Goal: Entertainment & Leisure: Consume media (video, audio)

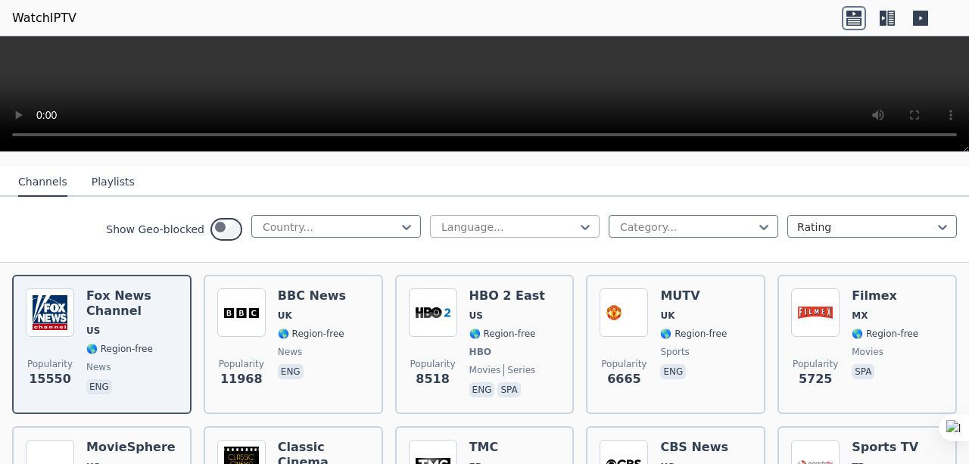
scroll to position [151, 0]
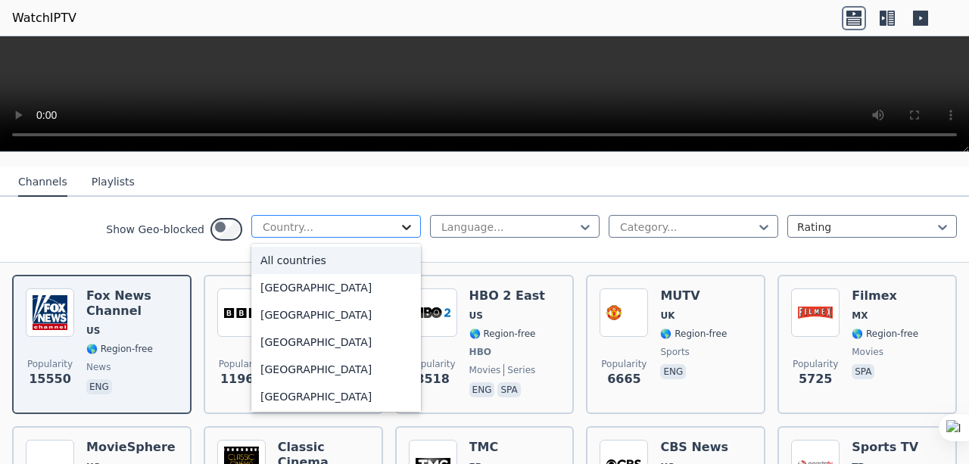
click at [399, 235] on icon at bounding box center [406, 226] width 15 height 15
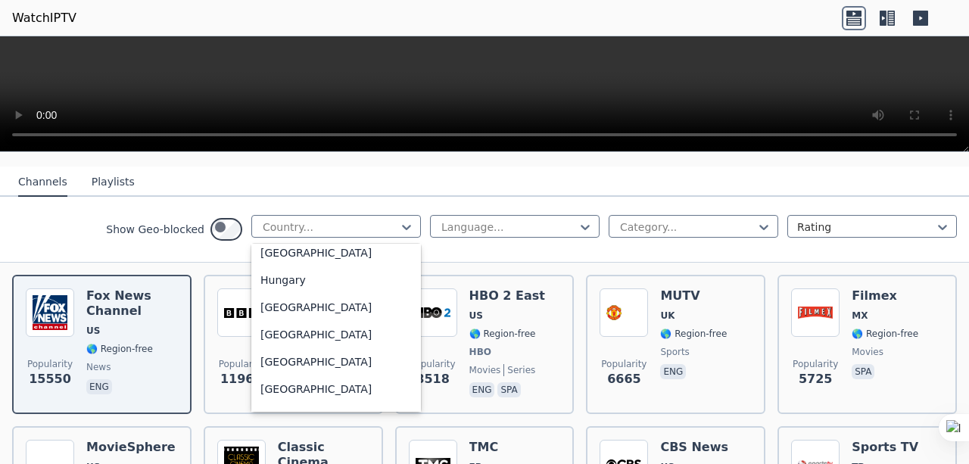
scroll to position [2271, 0]
click at [251, 20] on div "[GEOGRAPHIC_DATA]" at bounding box center [336, 5] width 170 height 27
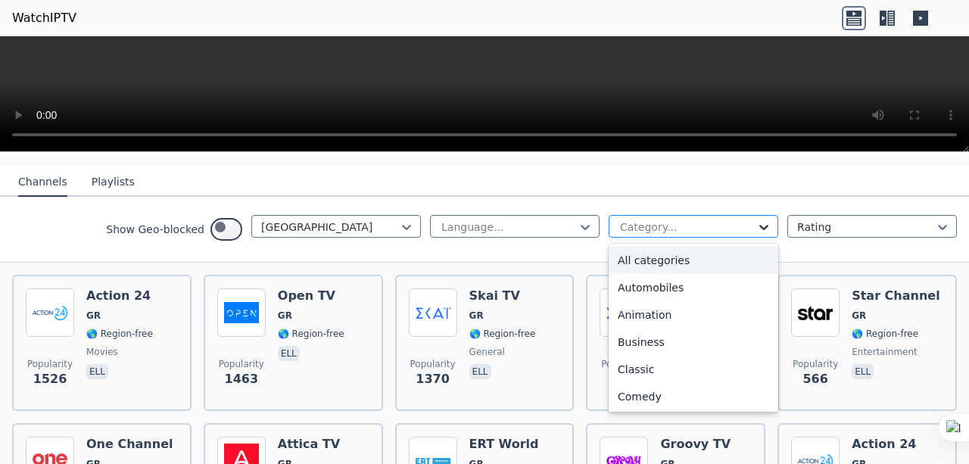
click at [759, 230] on icon at bounding box center [763, 227] width 9 height 5
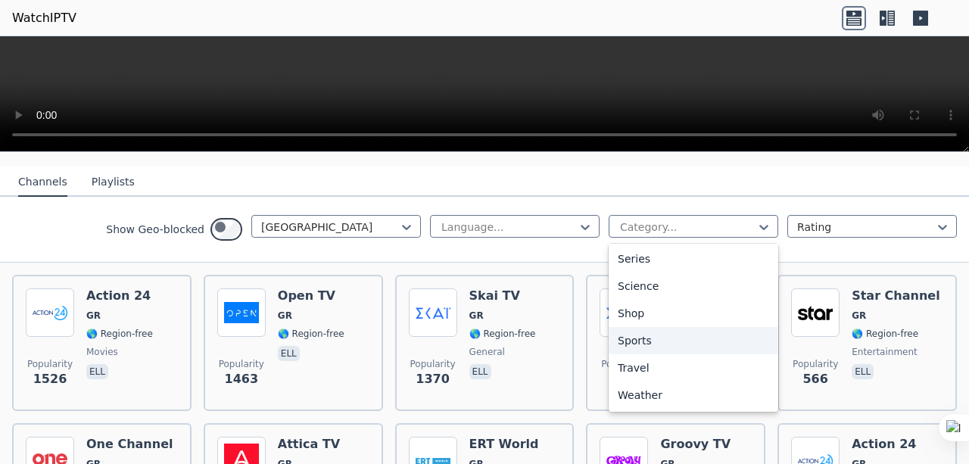
click at [609, 354] on div "Sports" at bounding box center [694, 340] width 170 height 27
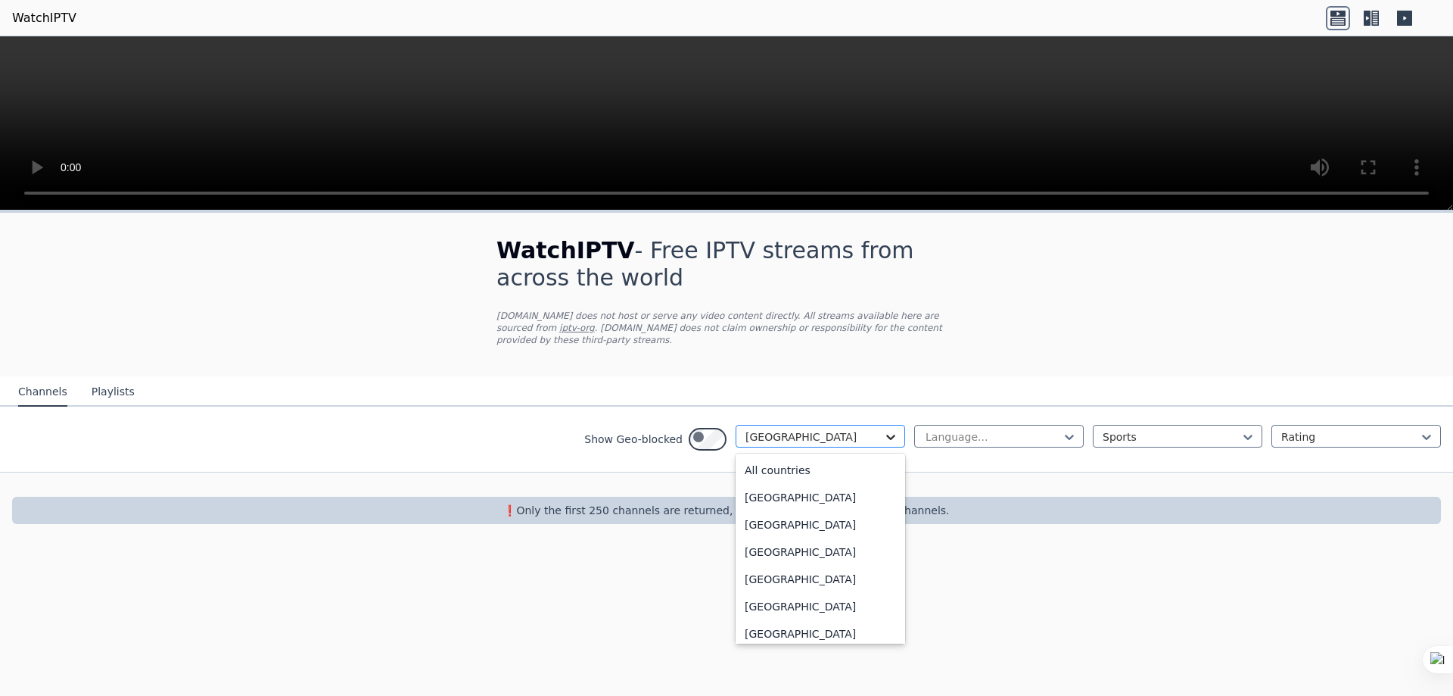
click at [883, 444] on icon at bounding box center [890, 436] width 15 height 15
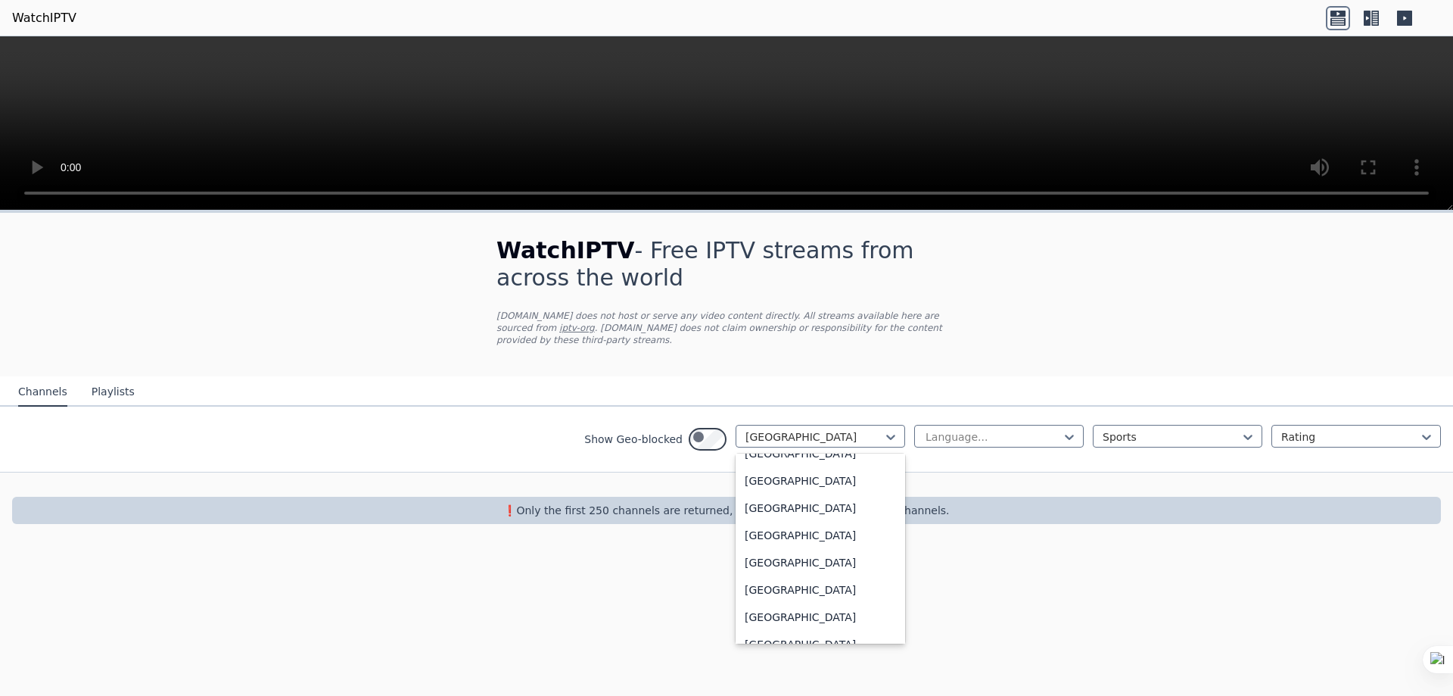
click at [133, 406] on button "Playlists" at bounding box center [113, 392] width 43 height 29
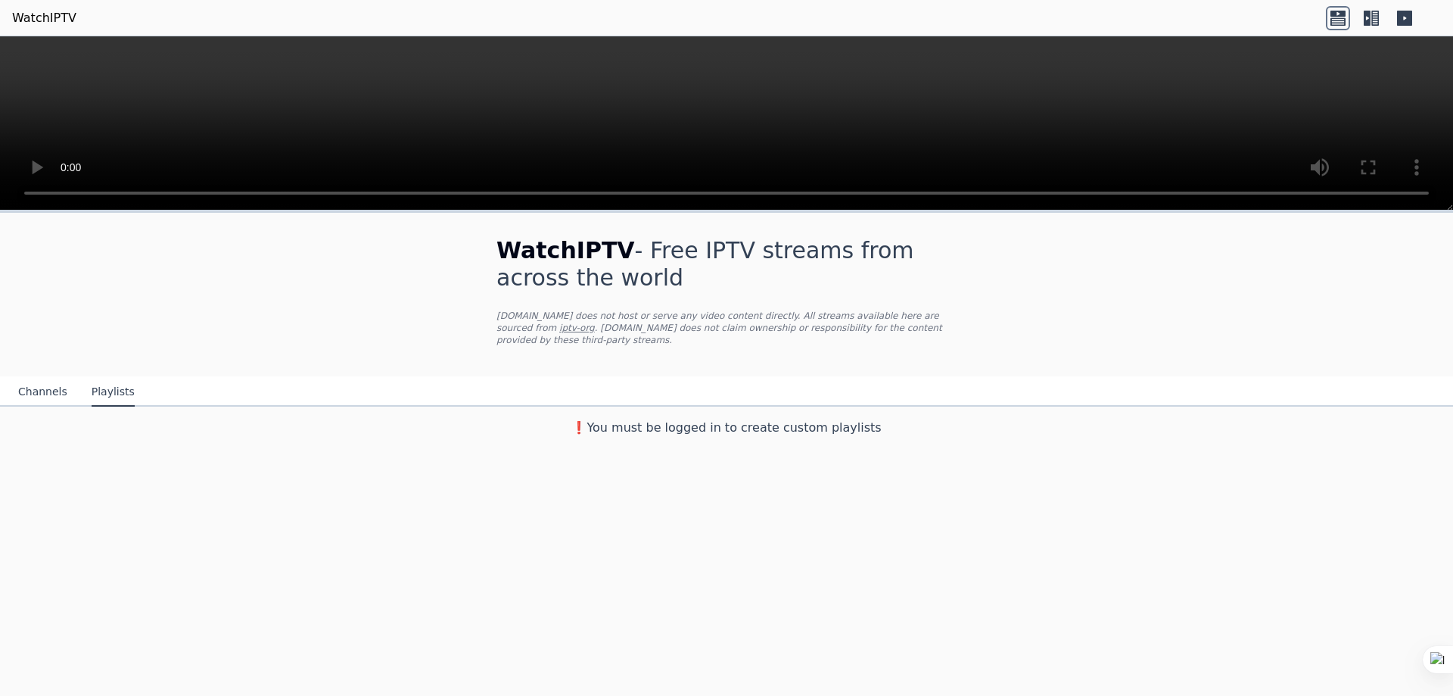
click at [55, 406] on button "Channels" at bounding box center [42, 392] width 49 height 29
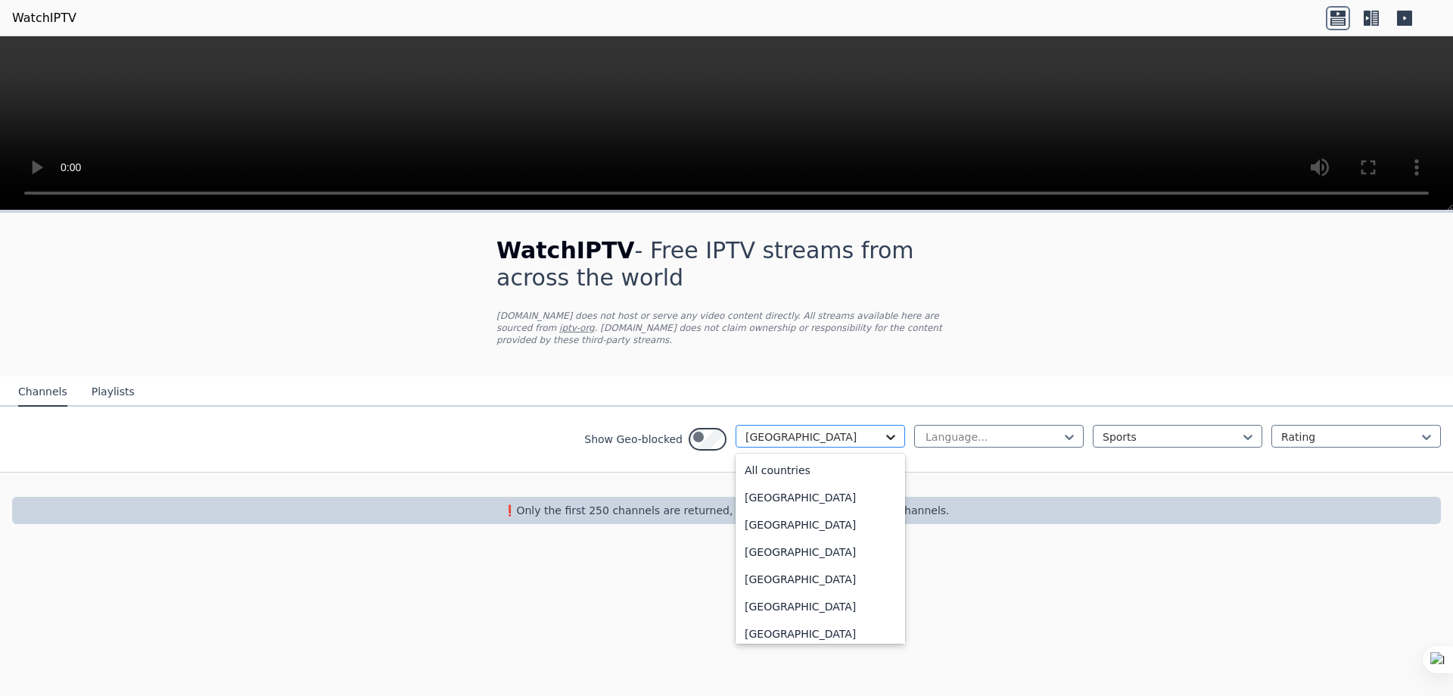
click at [883, 444] on icon at bounding box center [890, 436] width 15 height 15
click at [736, 463] on div "All countries" at bounding box center [821, 469] width 170 height 27
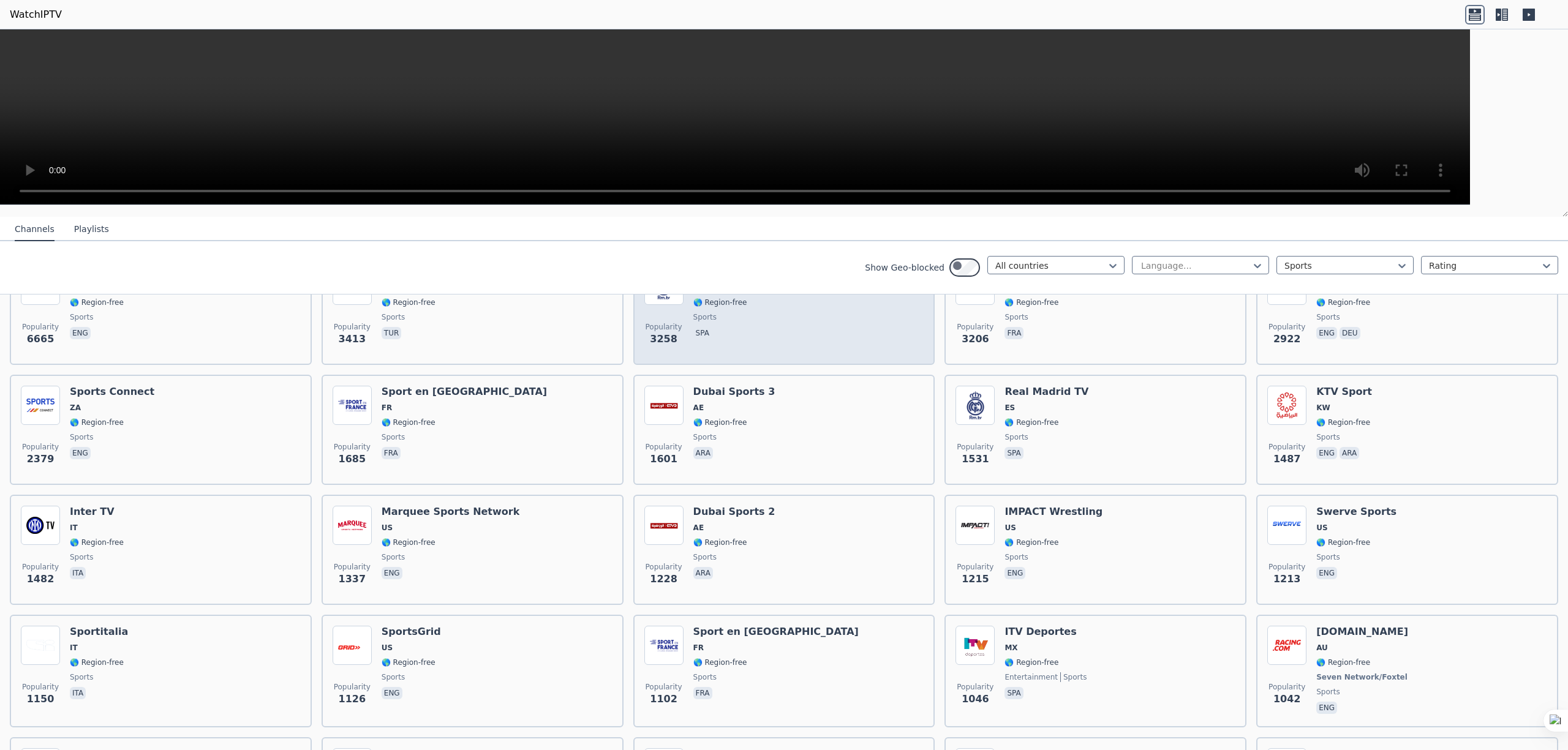
scroll to position [184, 0]
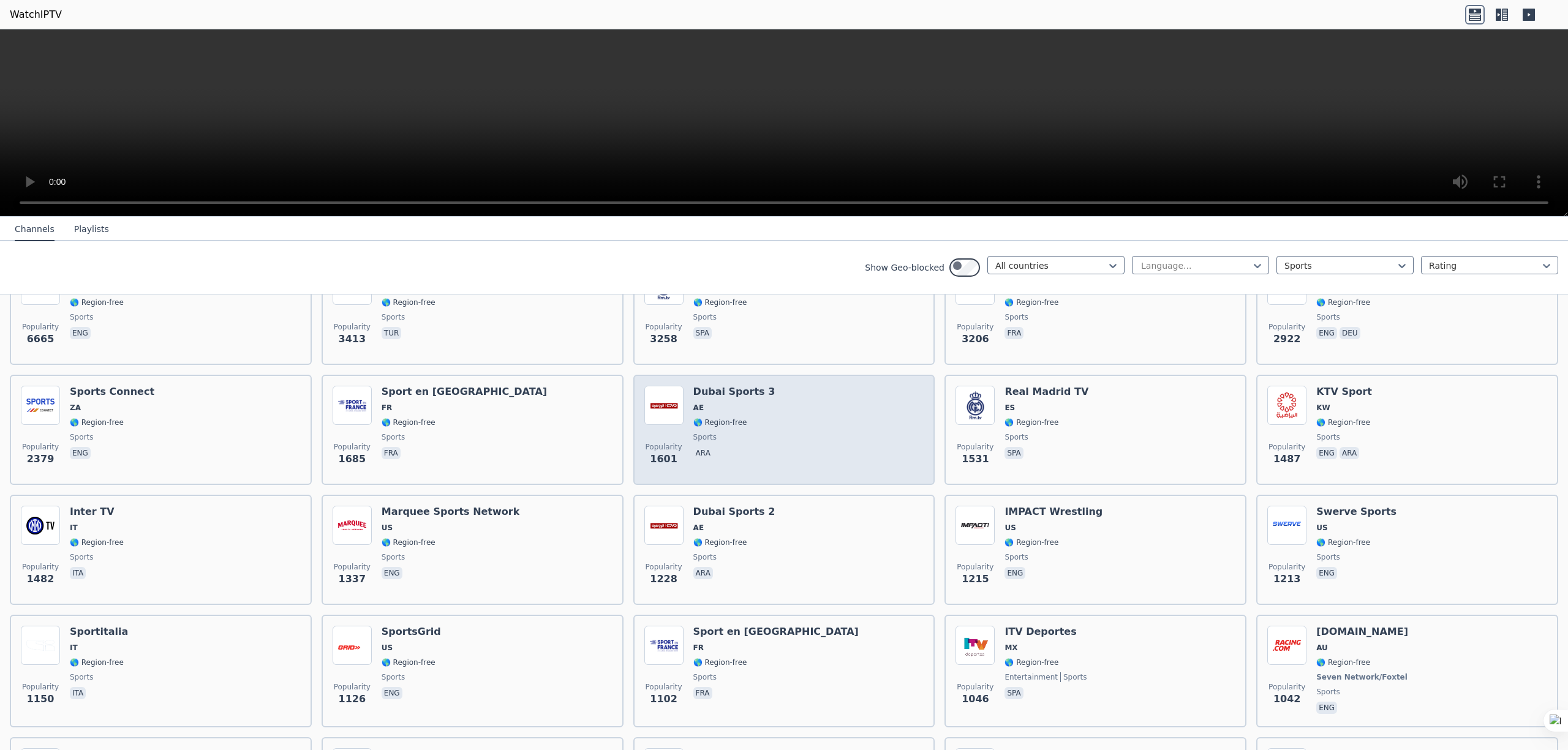
click at [783, 375] on div "Popularity 1601 Dubai Sports 3 AE 🌎 Region-free sports ara" at bounding box center [784, 430] width 280 height 88
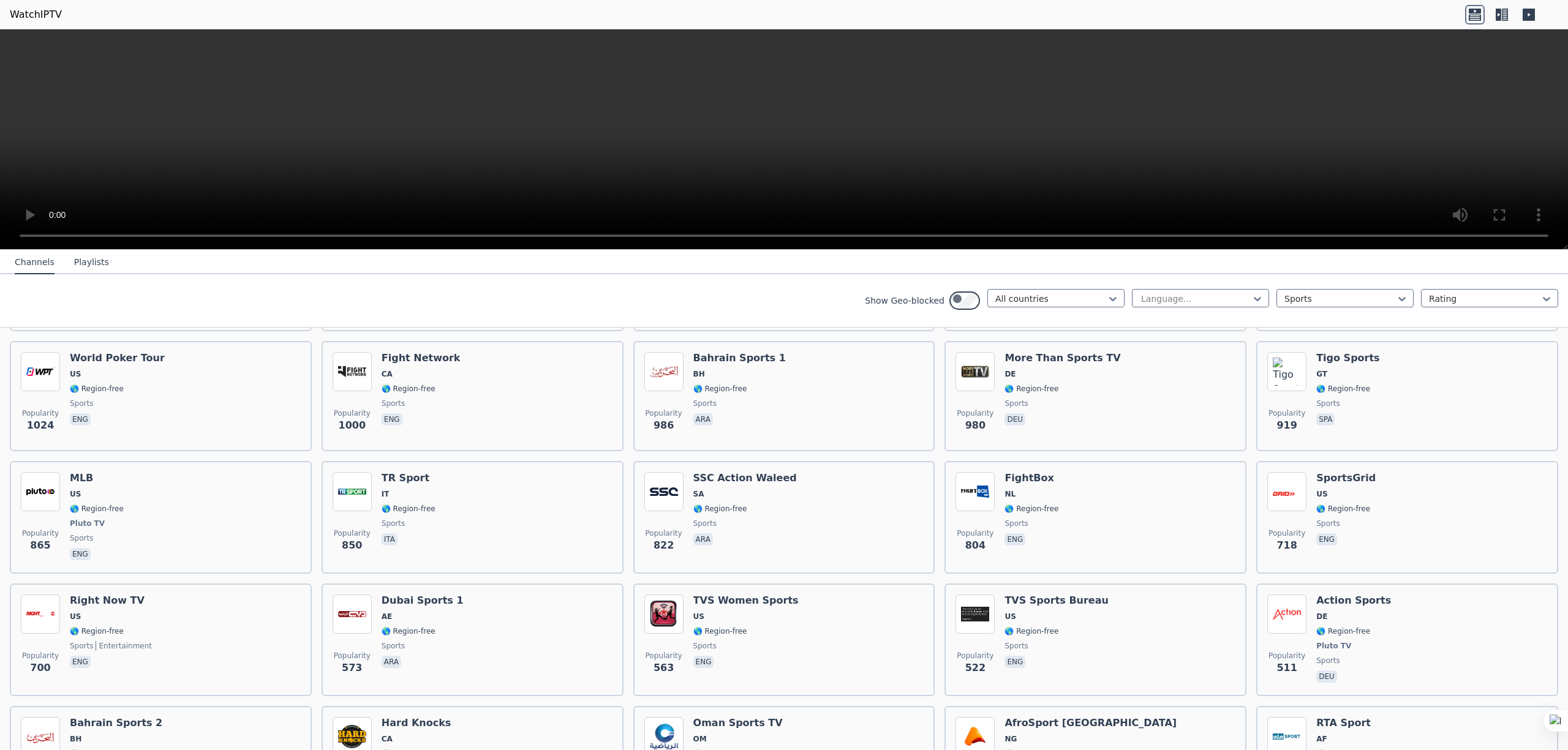
scroll to position [653, 0]
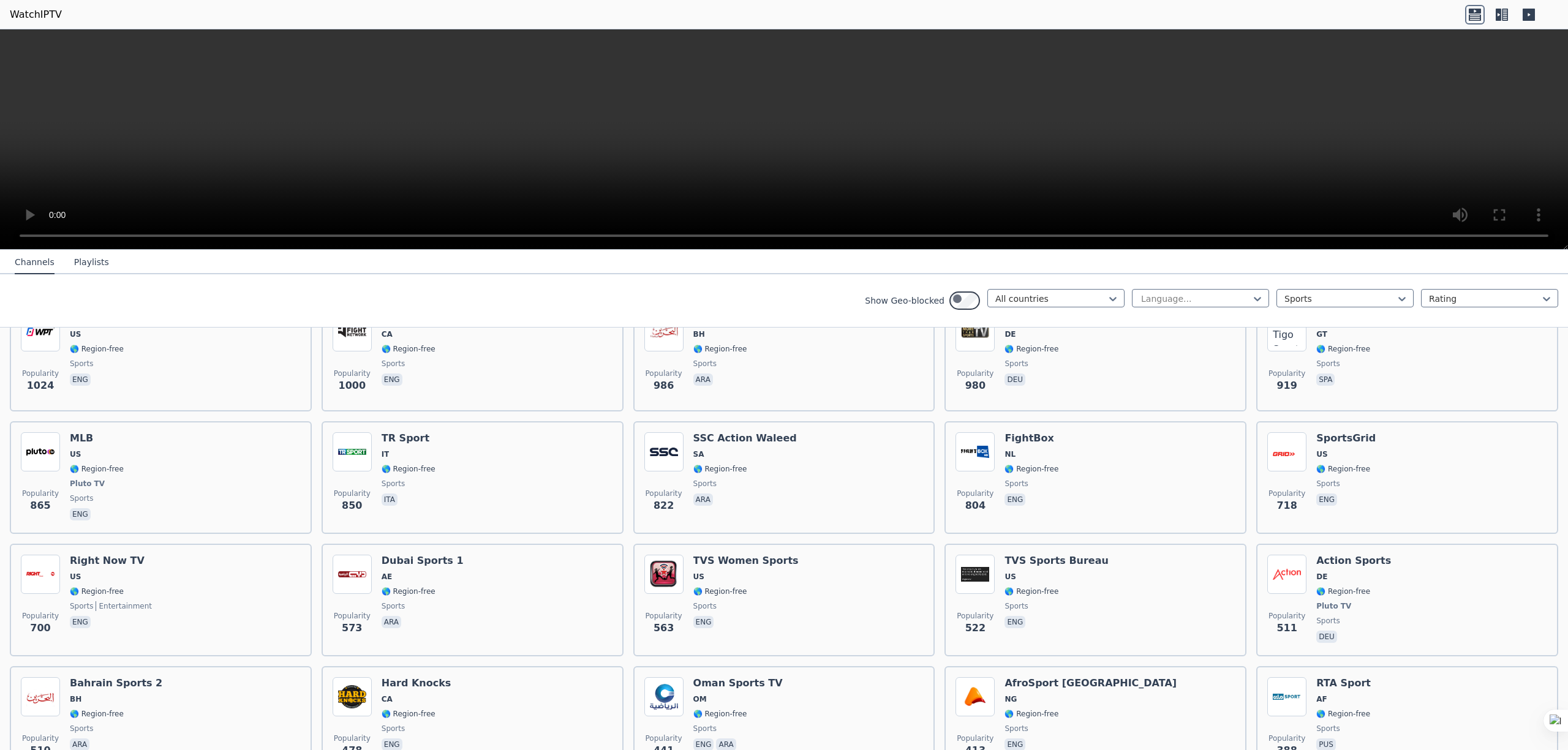
click at [783, 15] on icon at bounding box center [1502, 15] width 19 height 19
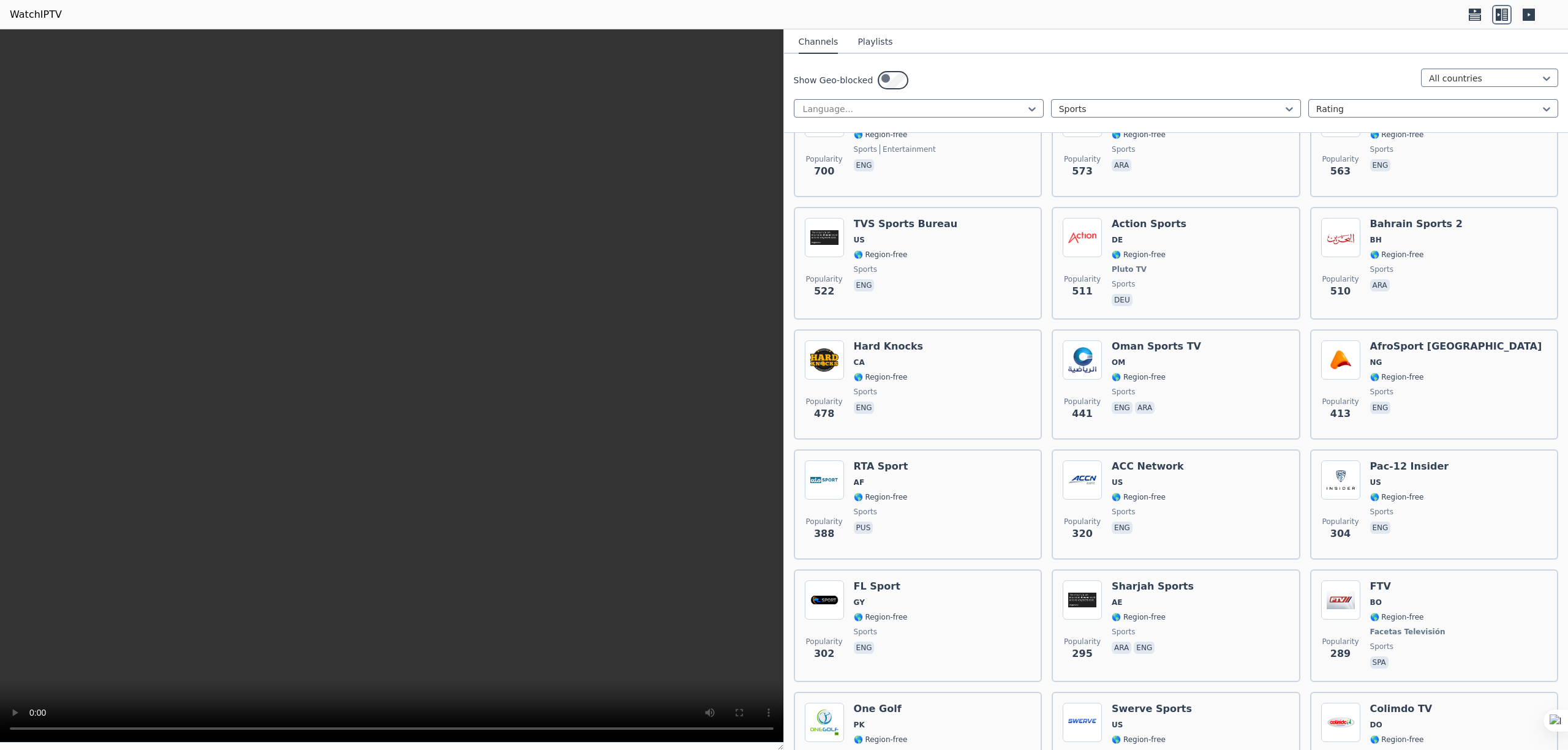
scroll to position [1394, 0]
click at [262, 99] on video at bounding box center [392, 386] width 783 height 714
drag, startPoint x: 961, startPoint y: 2, endPoint x: 365, endPoint y: 117, distance: 607.0
click at [365, 117] on video at bounding box center [392, 386] width 783 height 714
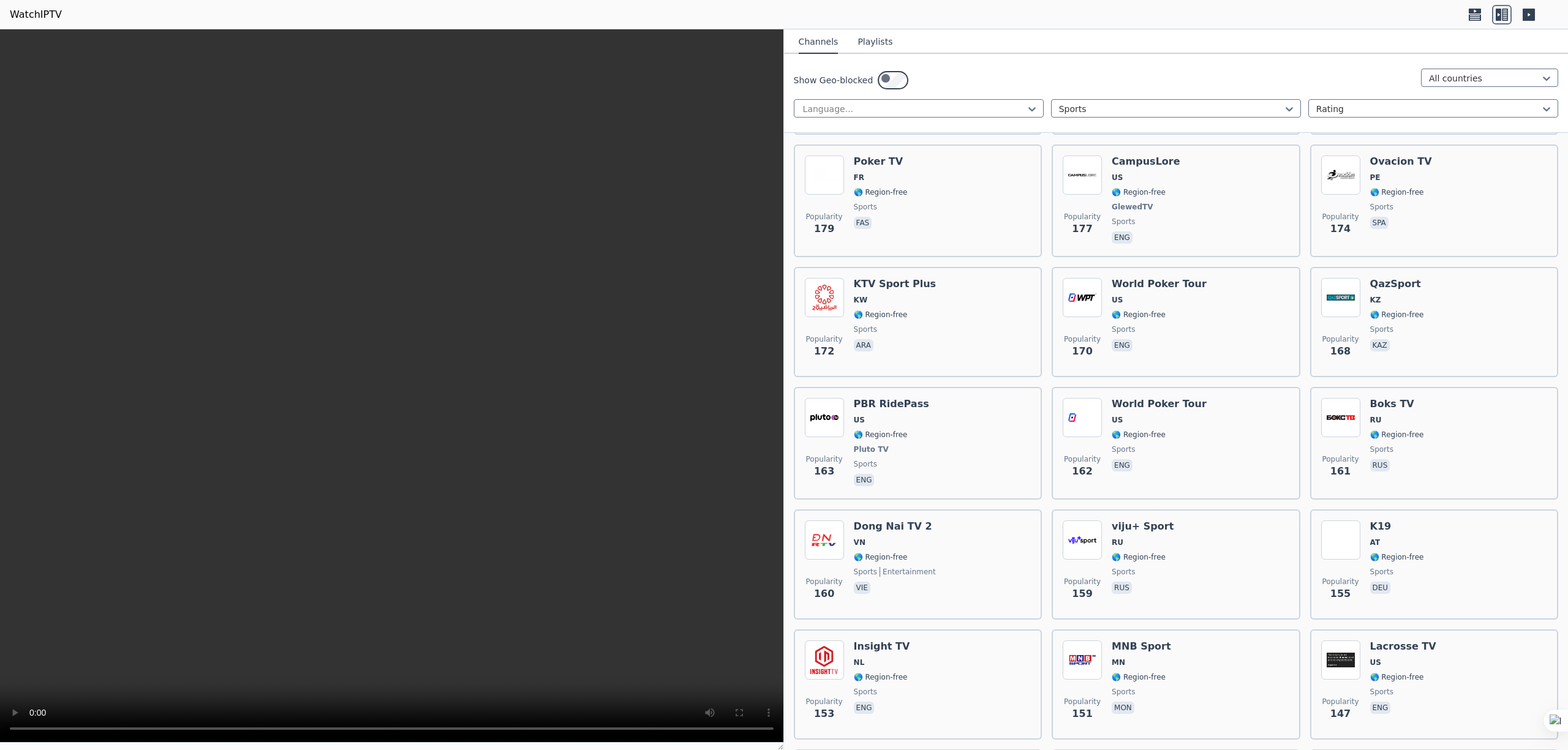
scroll to position [0, 0]
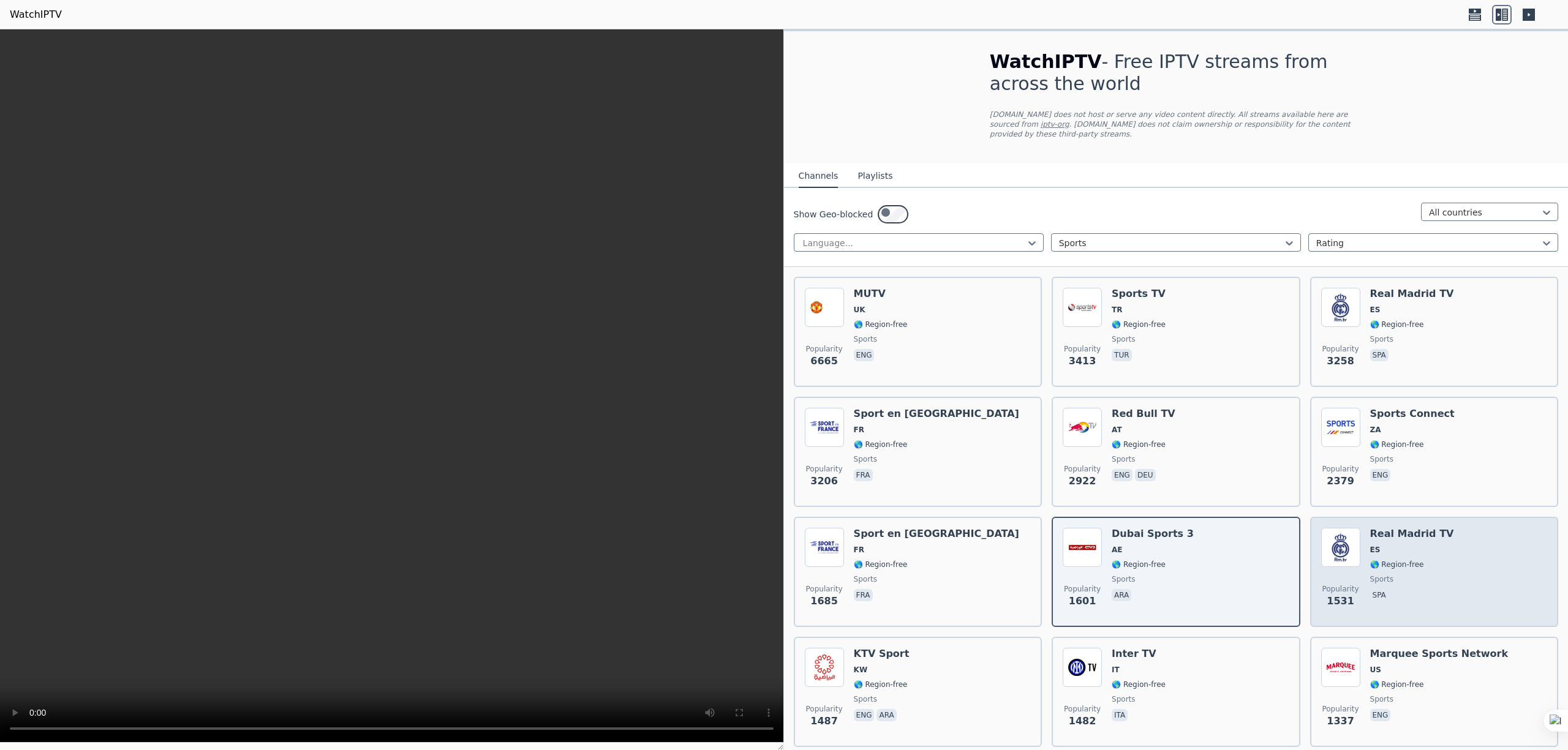
click at [783, 375] on div "Real Madrid TV ES 🌎 Region-free sports spa" at bounding box center [1412, 571] width 84 height 88
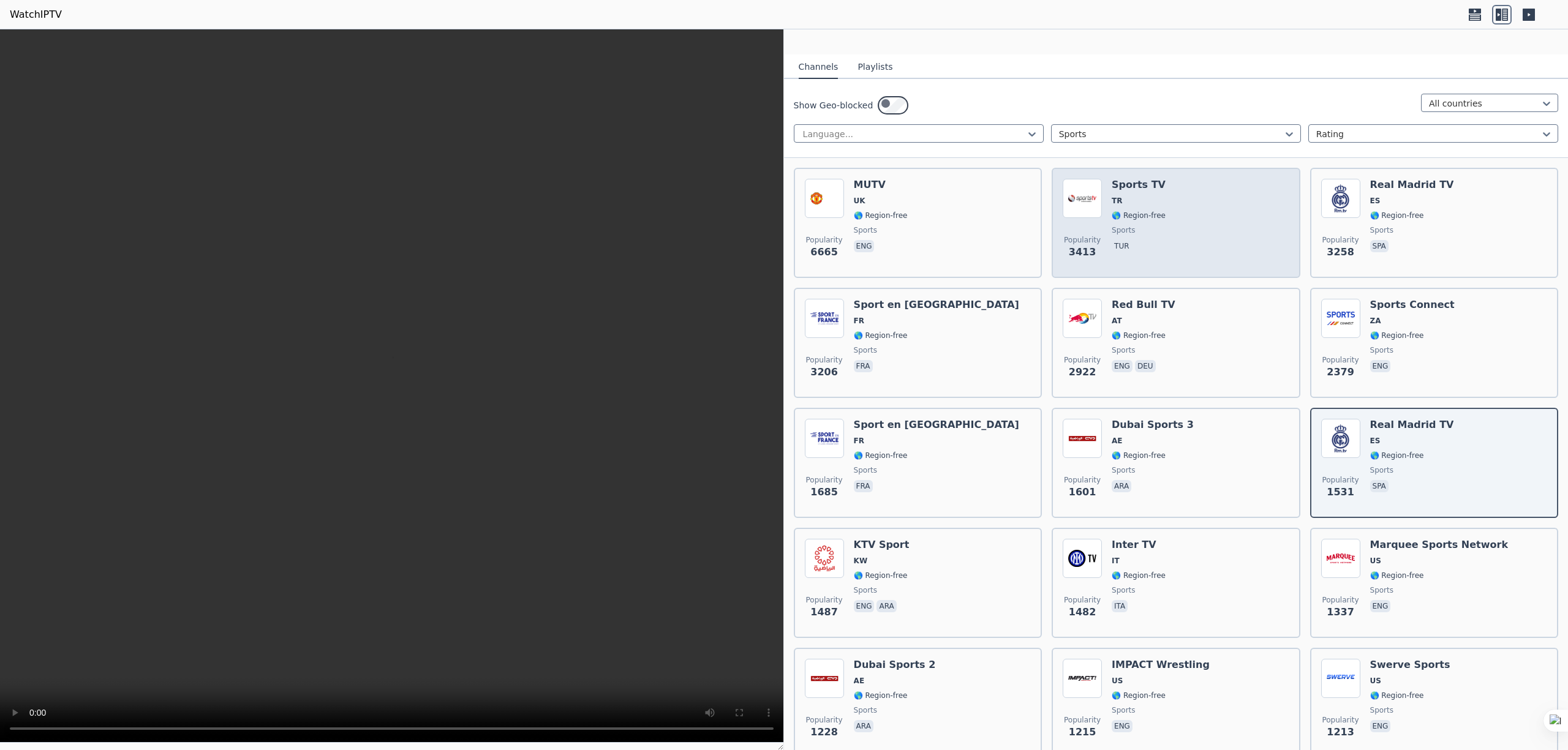
scroll to position [82, 0]
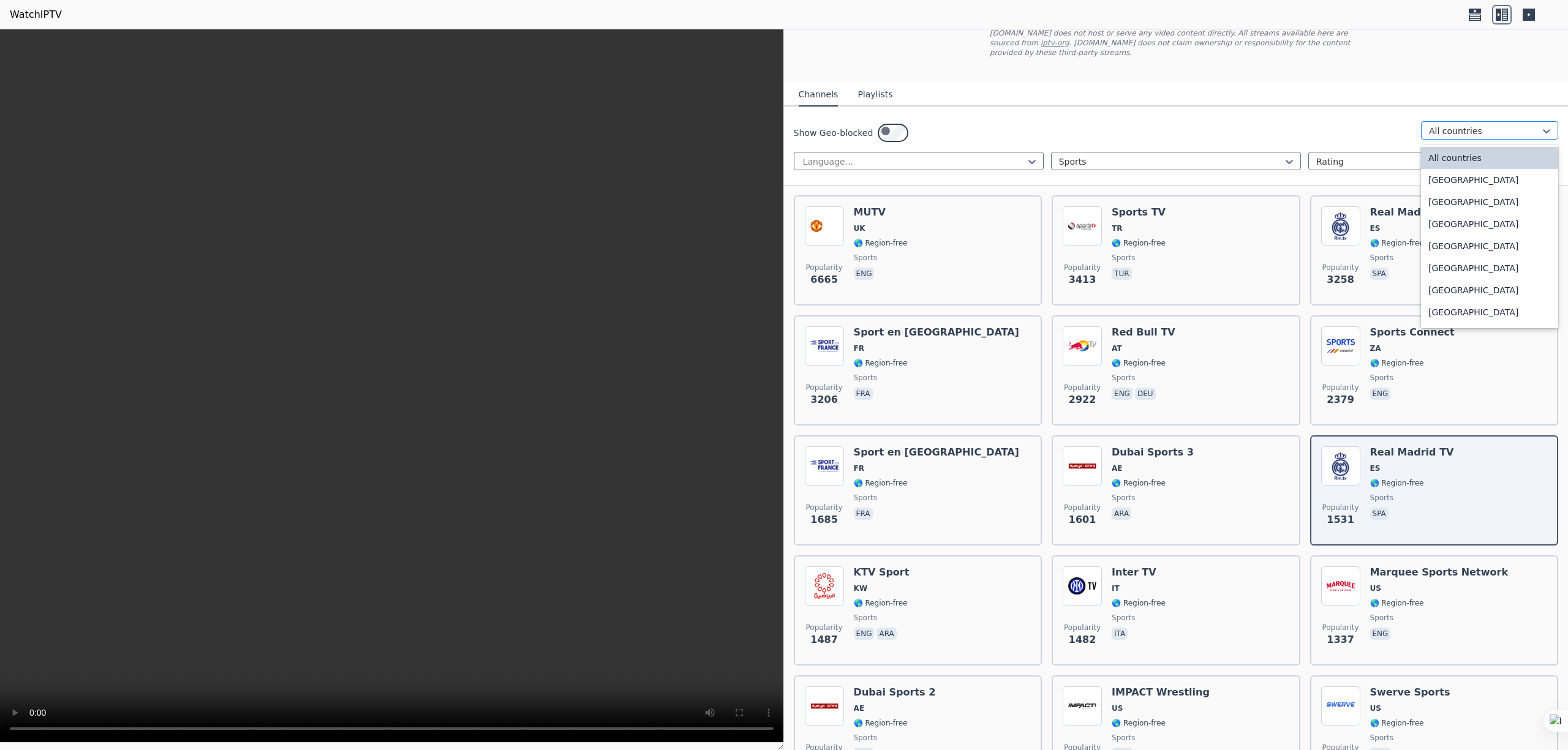
click at [783, 138] on div at bounding box center [1485, 130] width 112 height 12
type input "**"
click at [783, 213] on div "[GEOGRAPHIC_DATA]" at bounding box center [1490, 201] width 138 height 22
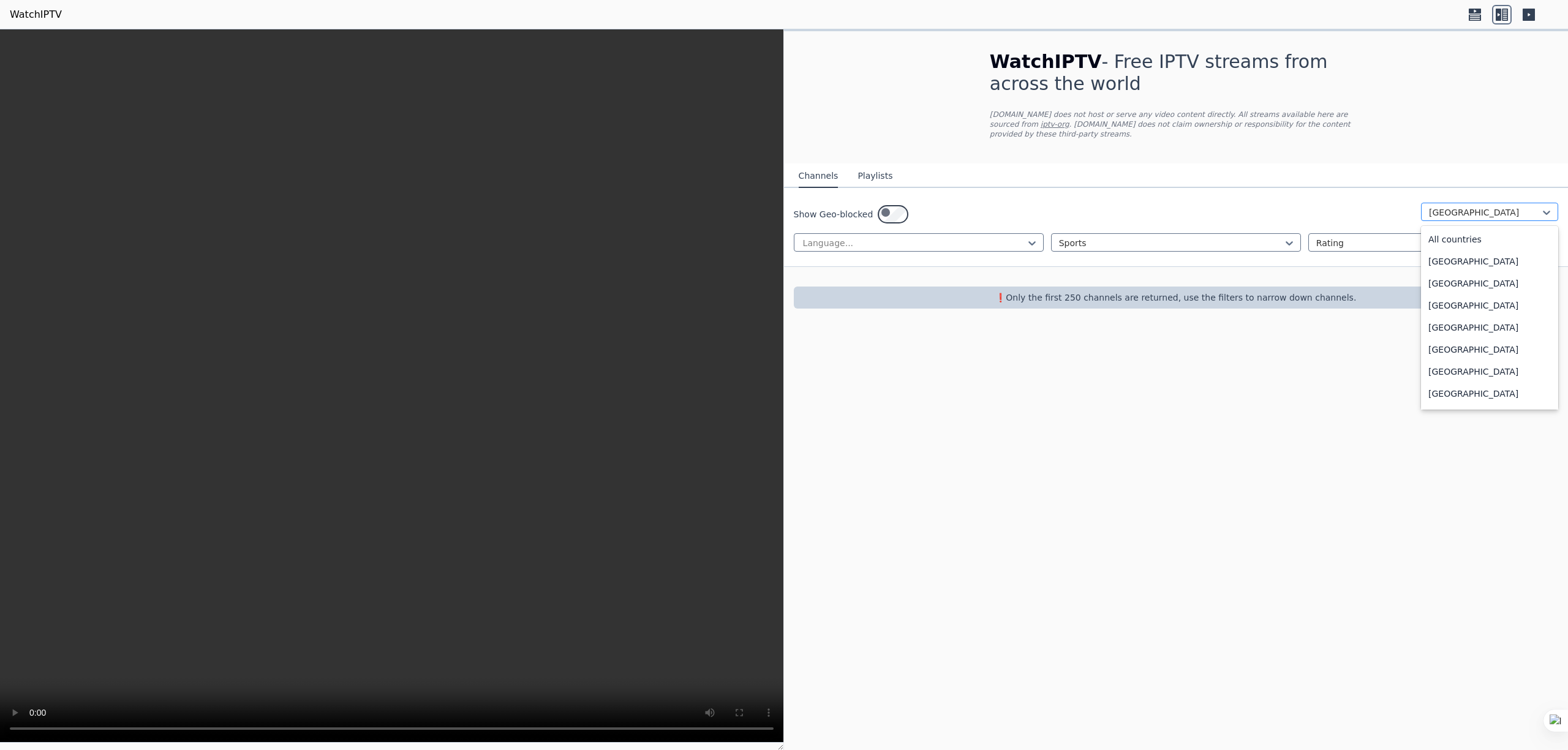
click at [783, 218] on div at bounding box center [1485, 212] width 112 height 12
click at [783, 70] on div "[GEOGRAPHIC_DATA]" at bounding box center [1490, 57] width 138 height 22
click at [783, 249] on icon at bounding box center [1289, 243] width 12 height 12
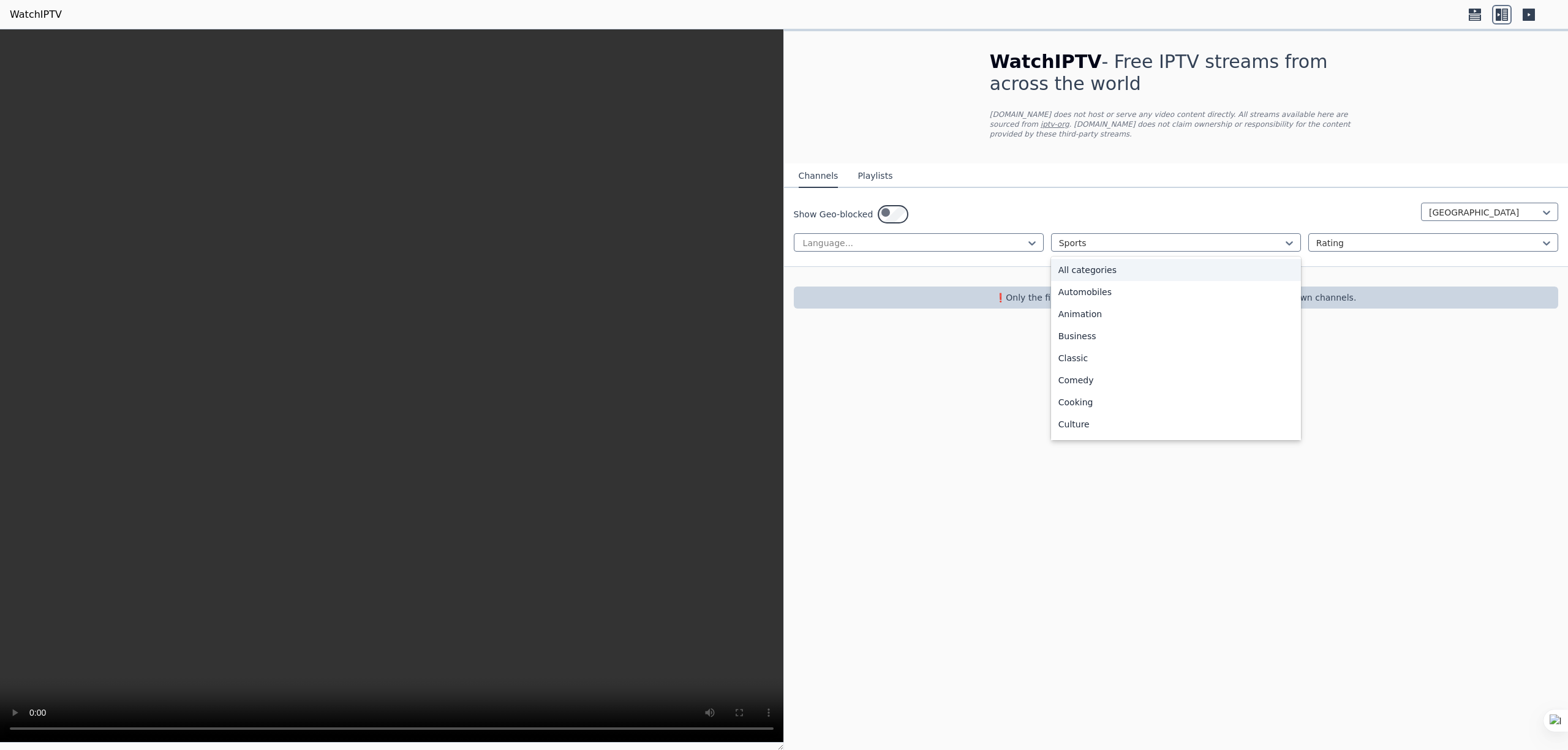
click at [783, 281] on div "All categories" at bounding box center [1176, 269] width 250 height 22
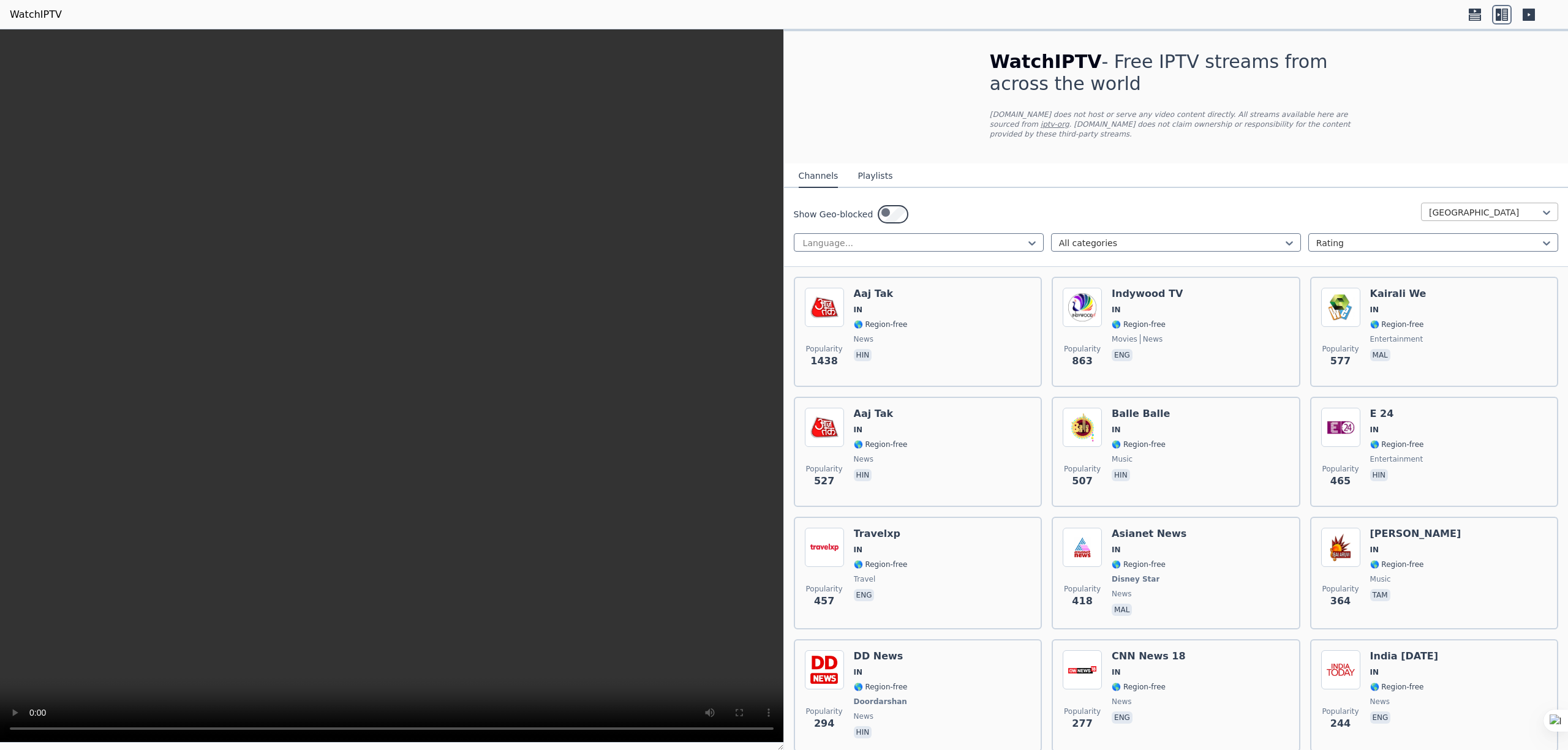
click at [783, 218] on div at bounding box center [1485, 212] width 112 height 12
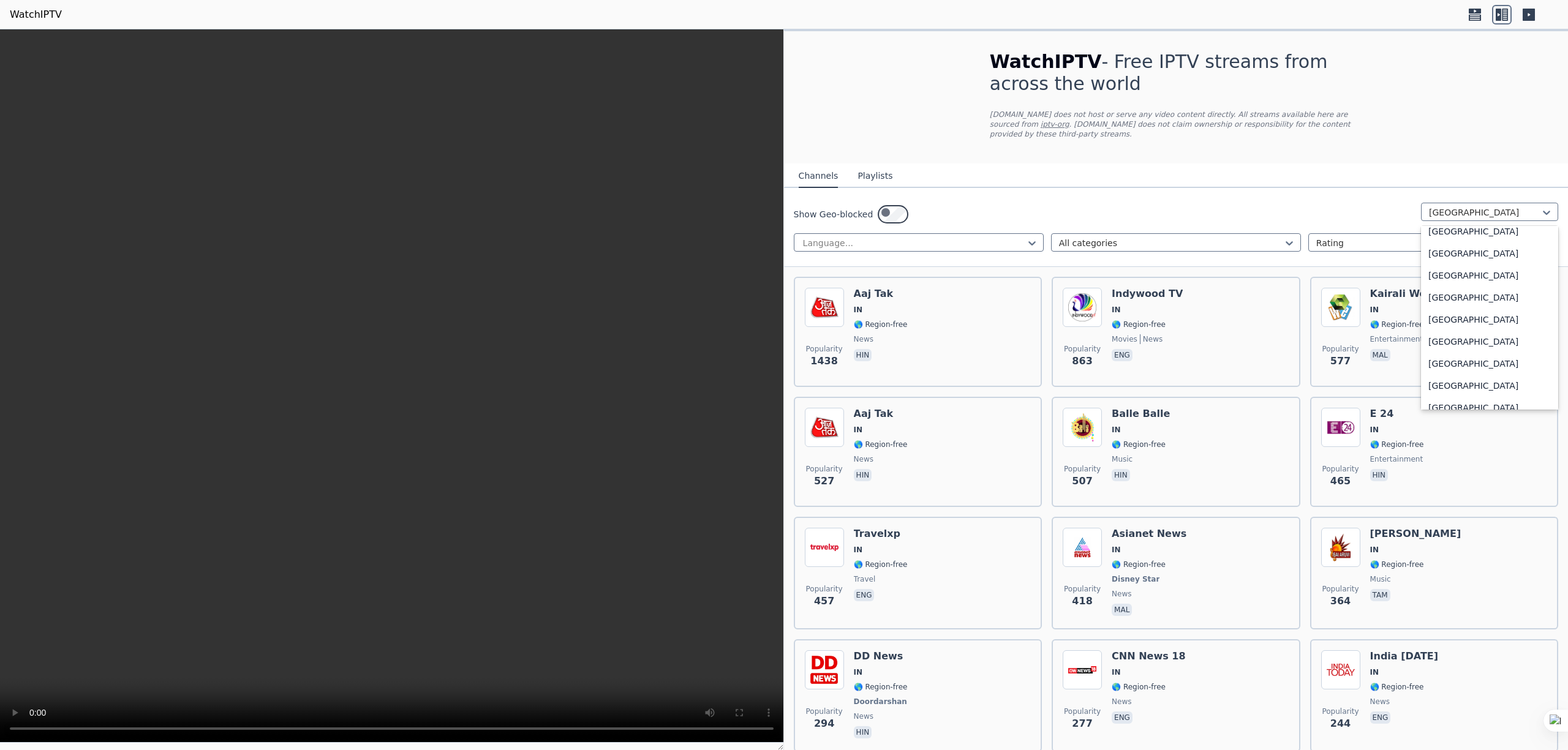
scroll to position [2190, 0]
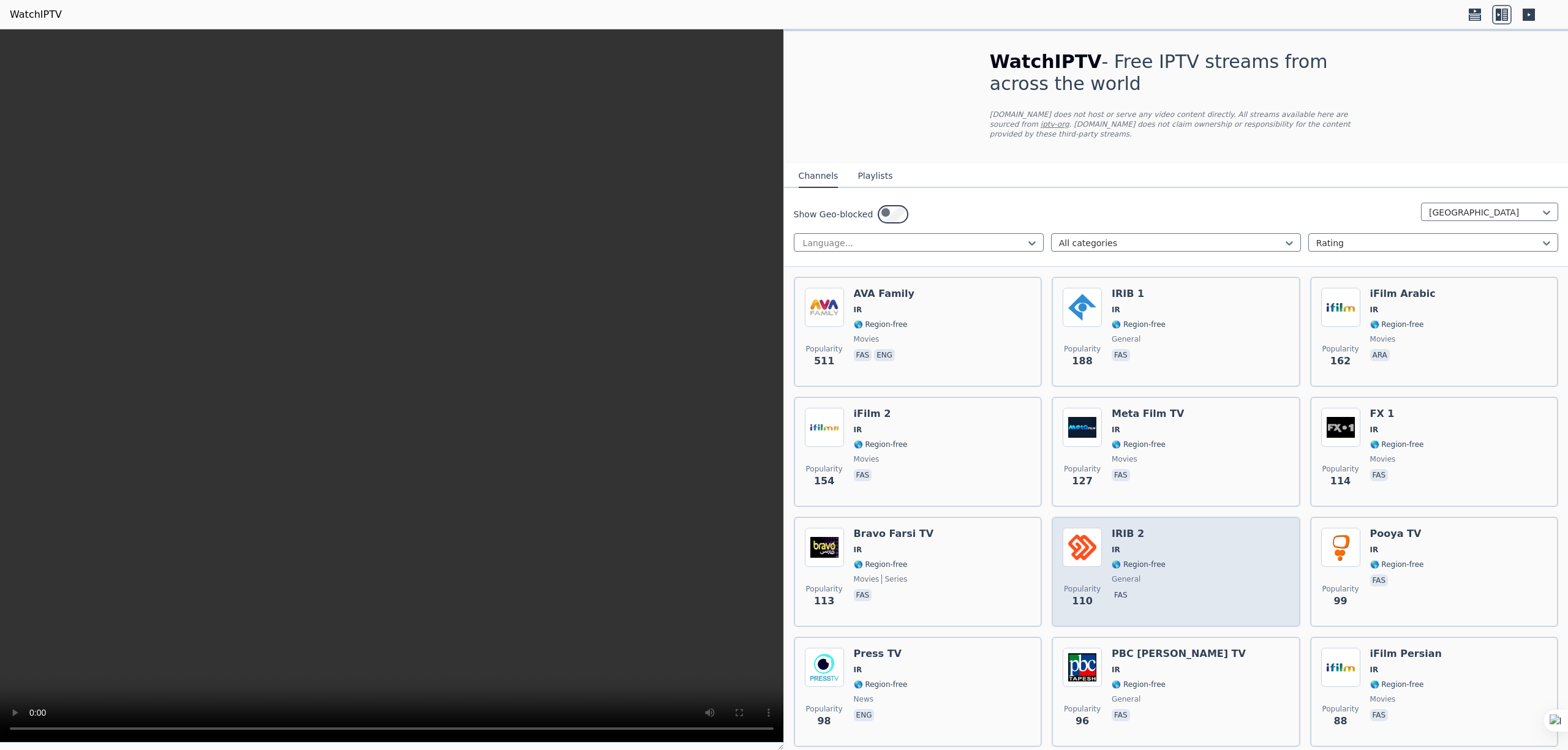
click at [783, 375] on img at bounding box center [1082, 547] width 39 height 39
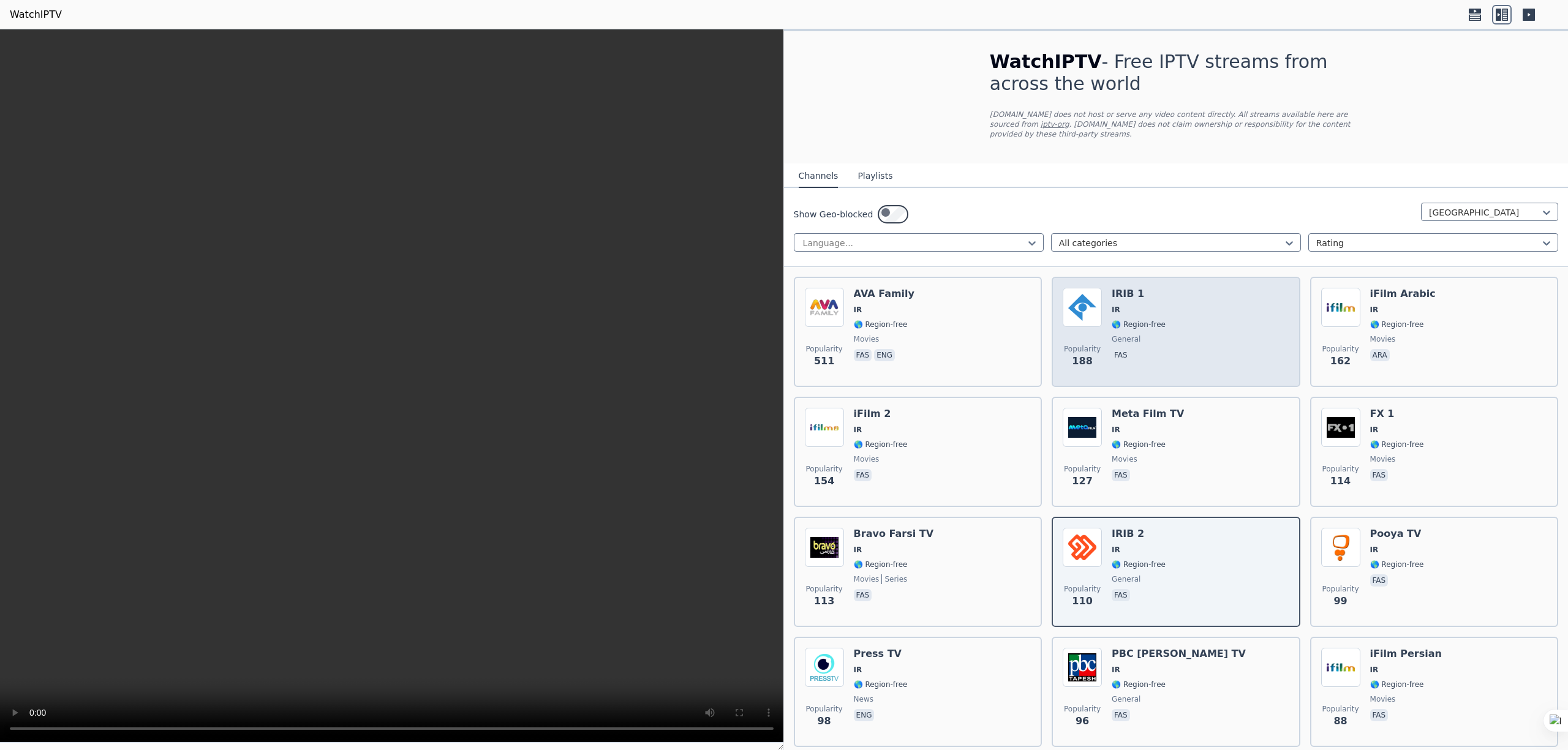
click at [783, 375] on div "Popularity 188 IRIB 1 IR 🌎 Region-free general fas" at bounding box center [1175, 332] width 226 height 88
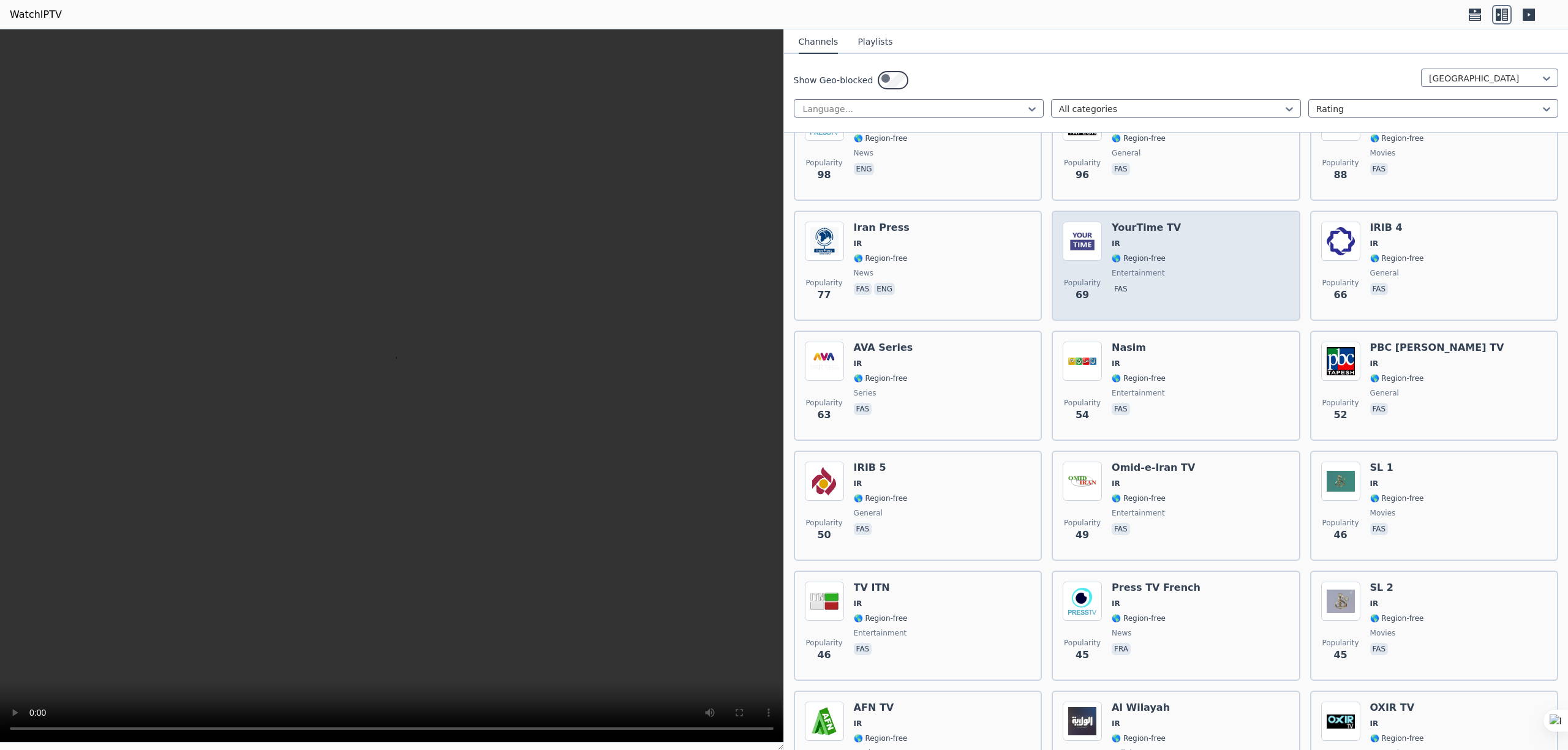
scroll to position [571, 0]
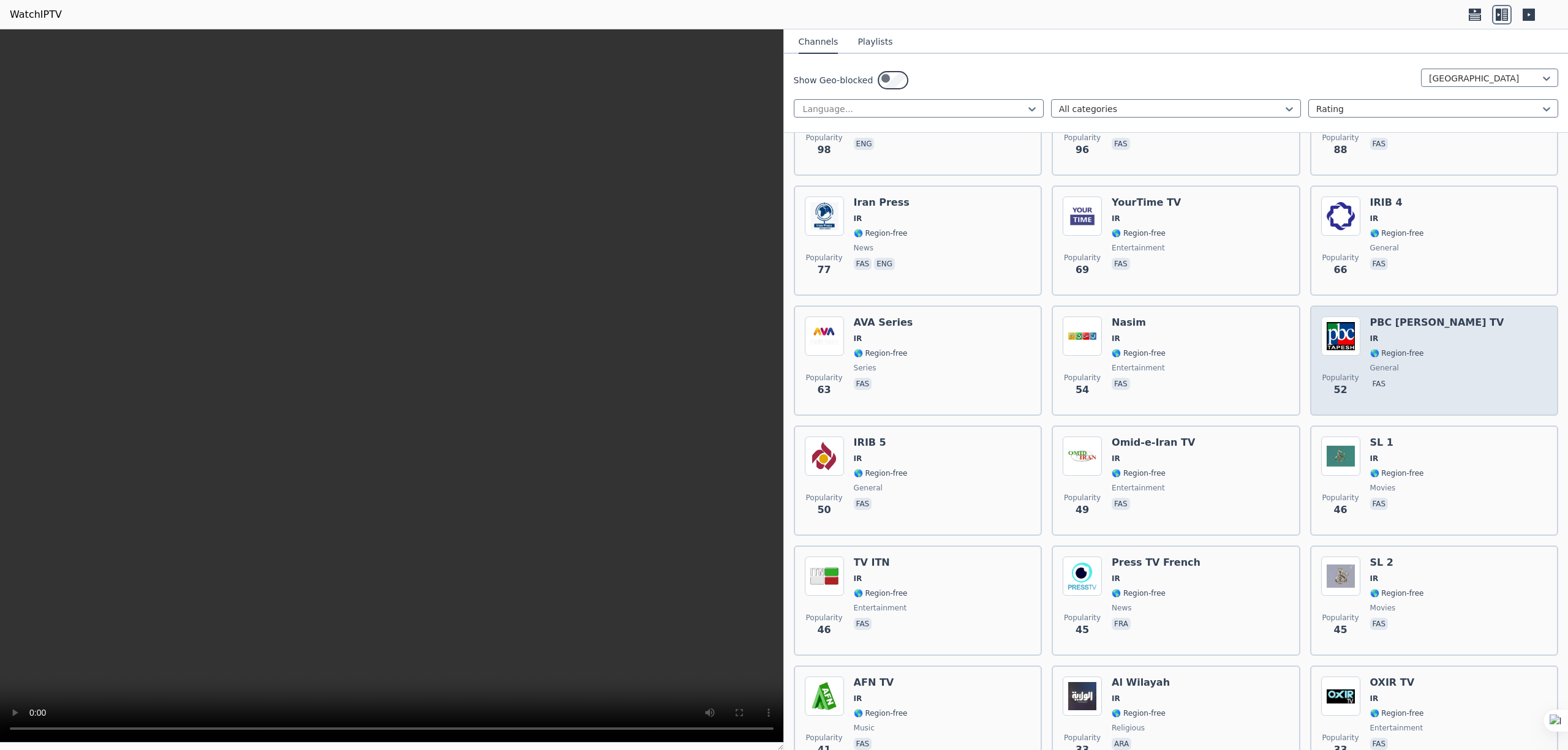
click at [783, 344] on span "IR" at bounding box center [1437, 339] width 134 height 10
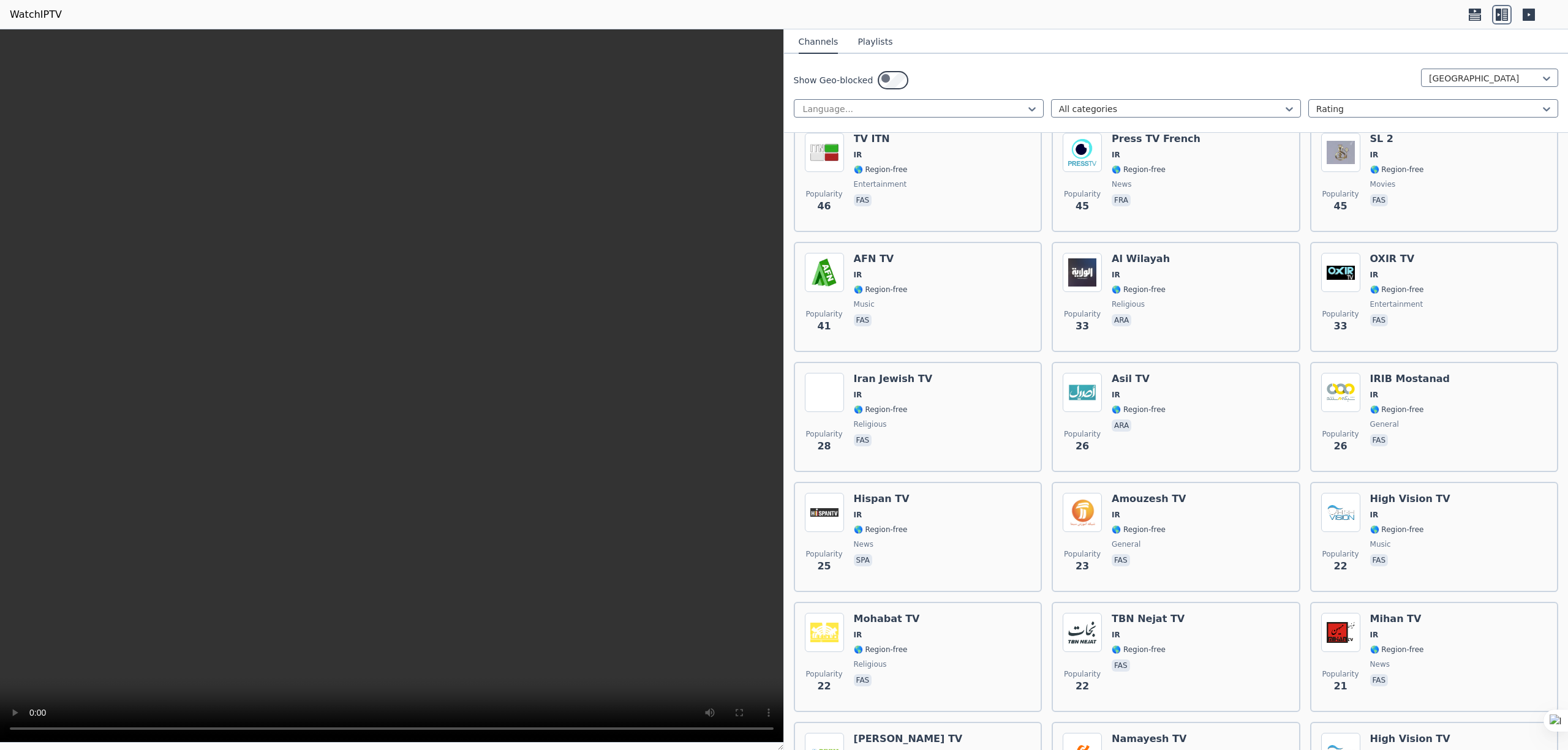
scroll to position [1061, 0]
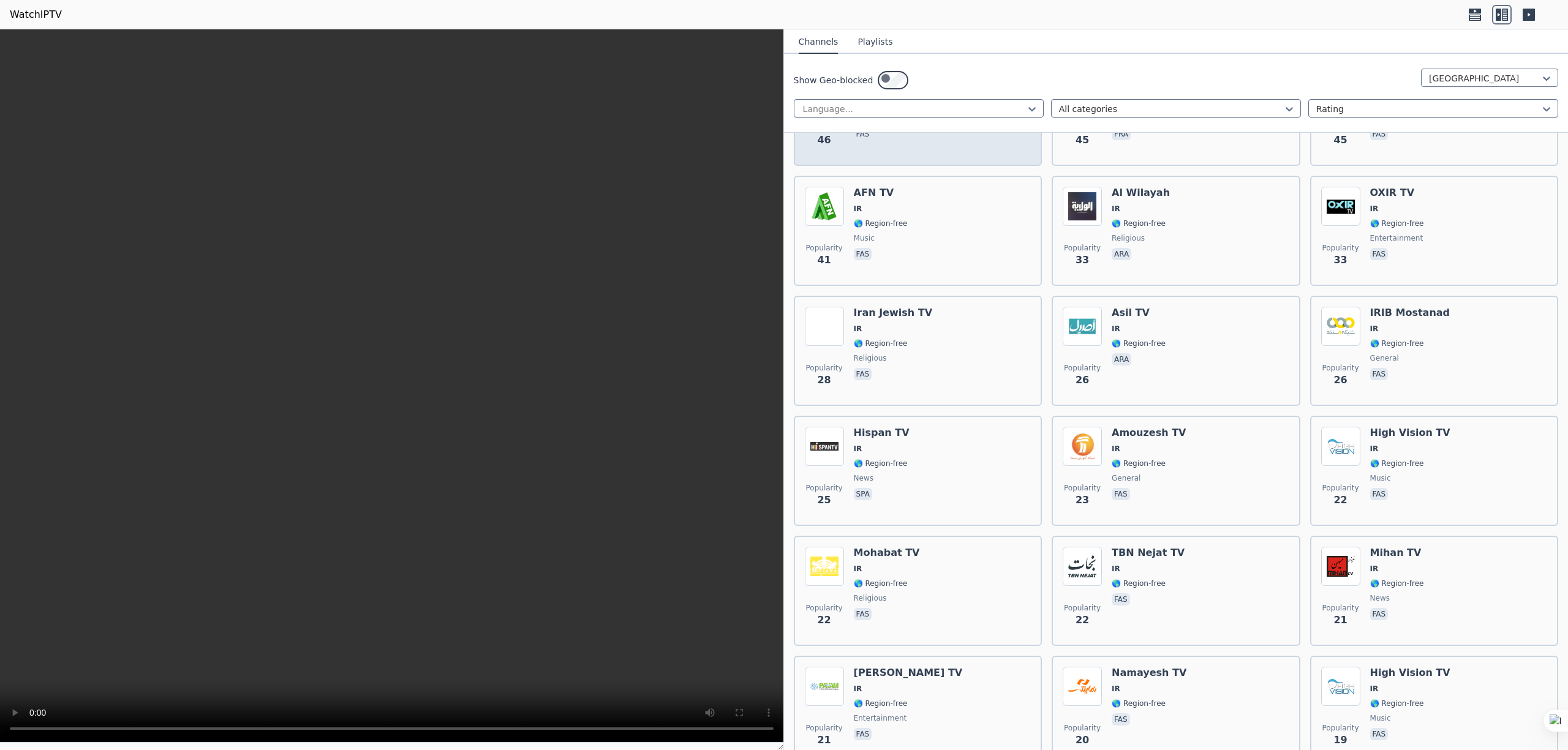
click at [783, 123] on span "entertainment" at bounding box center [880, 118] width 54 height 10
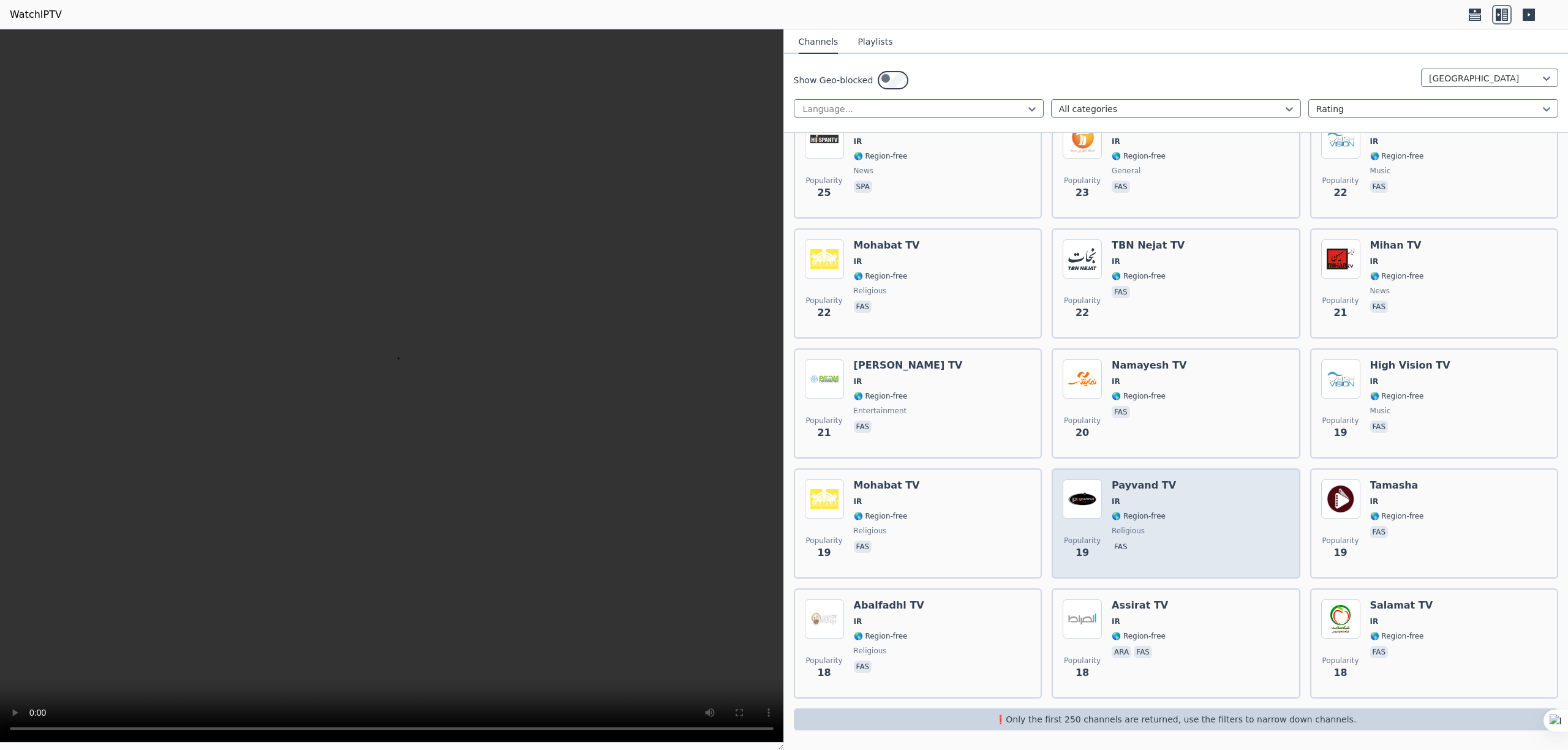
scroll to position [1853, 0]
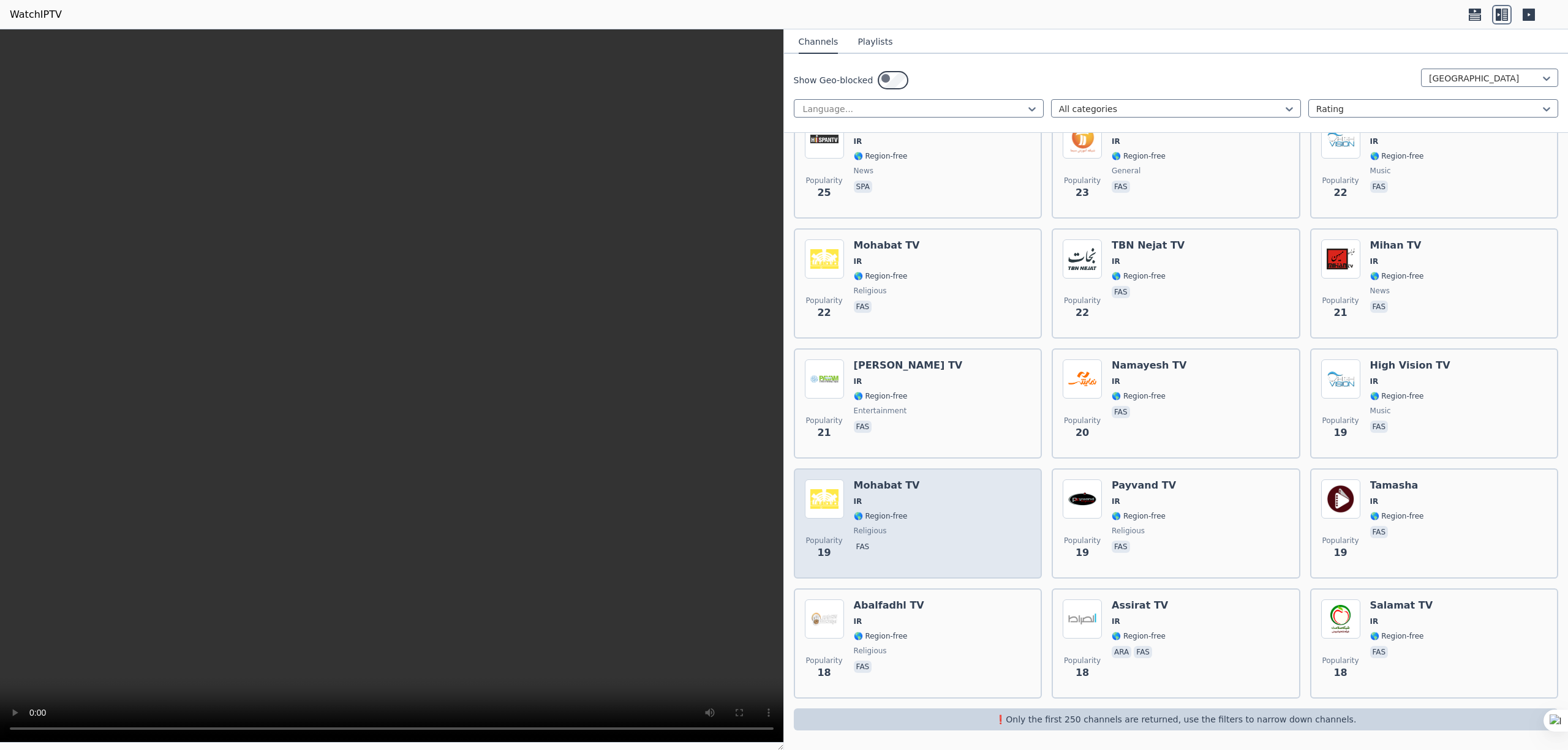
click at [783, 375] on span "🌎 Region-free" at bounding box center [880, 516] width 54 height 10
